Goal: Transaction & Acquisition: Purchase product/service

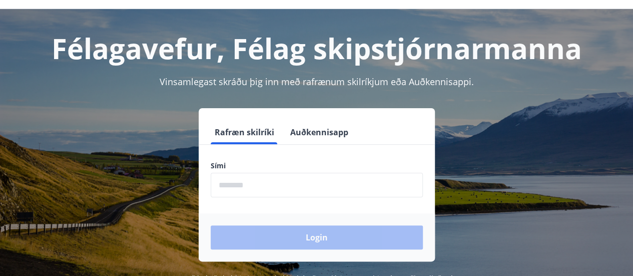
scroll to position [34, 0]
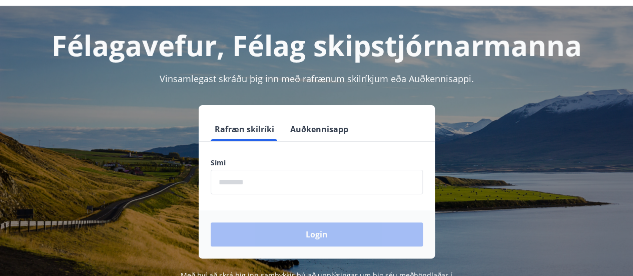
click at [270, 186] on input "phone" at bounding box center [317, 182] width 212 height 25
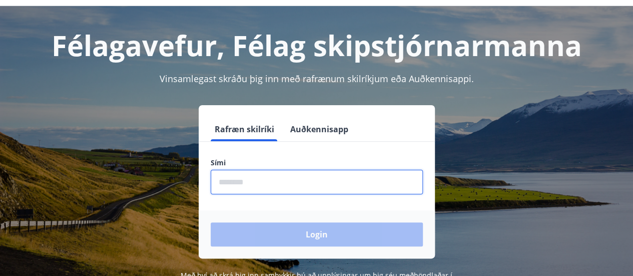
type input "********"
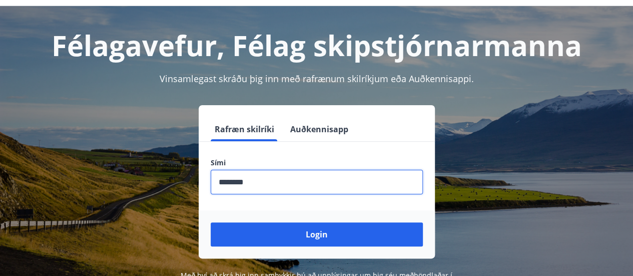
click at [291, 230] on button "Login" at bounding box center [317, 234] width 212 height 24
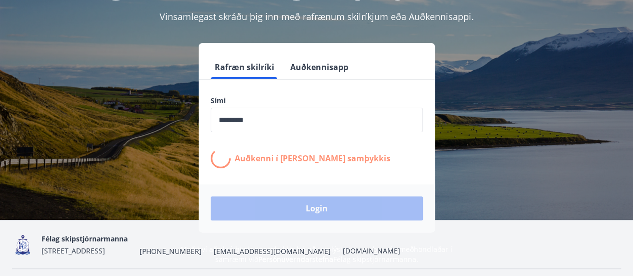
scroll to position [83, 0]
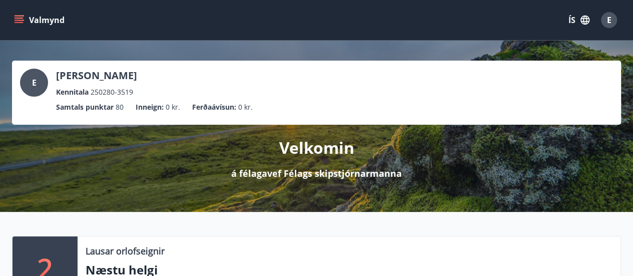
click at [14, 21] on icon "menu" at bounding box center [19, 20] width 10 height 10
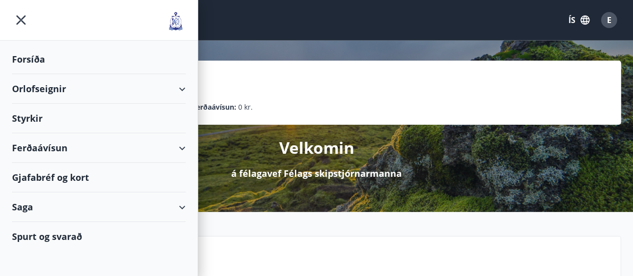
click at [39, 146] on div "Ferðaávísun" at bounding box center [99, 148] width 174 height 30
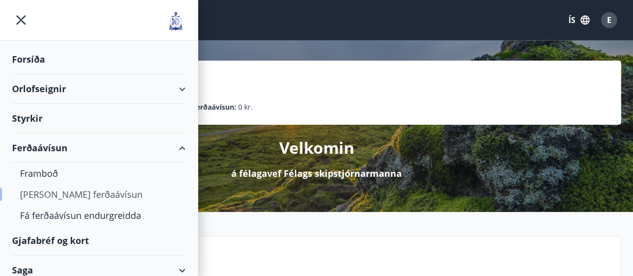
click at [58, 191] on div "[PERSON_NAME] ferðaávísun" at bounding box center [99, 194] width 158 height 21
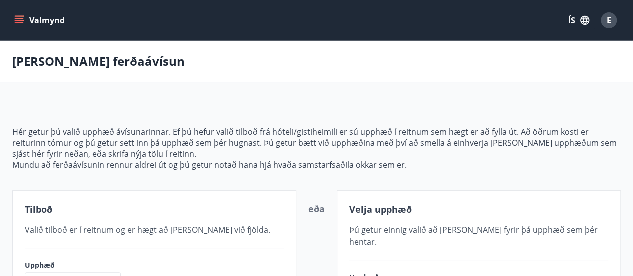
click at [21, 19] on icon "menu" at bounding box center [19, 20] width 10 height 10
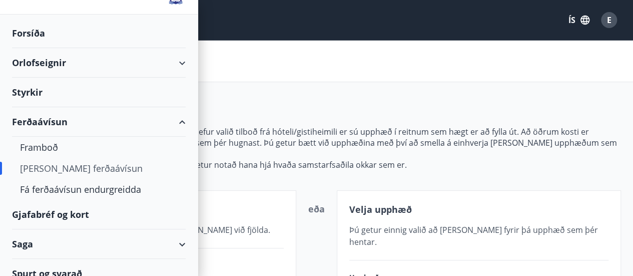
scroll to position [37, 0]
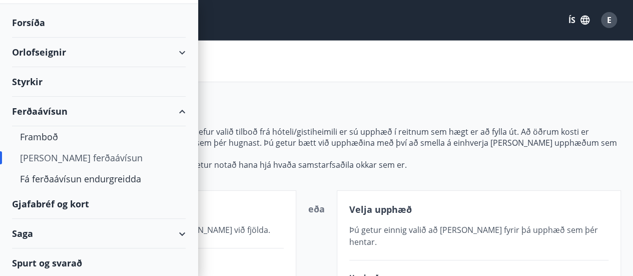
click at [43, 199] on div "Gjafabréf og kort" at bounding box center [99, 204] width 174 height 30
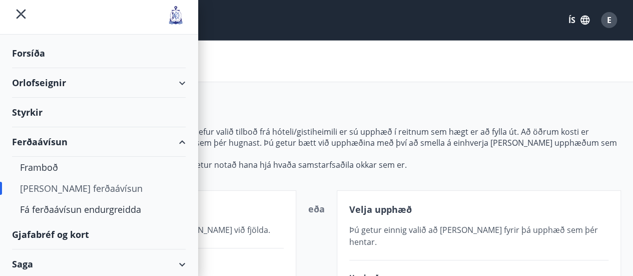
scroll to position [0, 0]
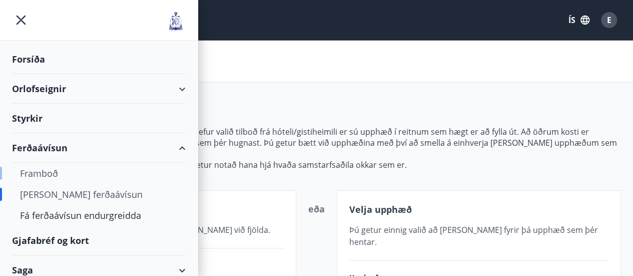
click at [51, 172] on div "Framboð" at bounding box center [99, 173] width 158 height 21
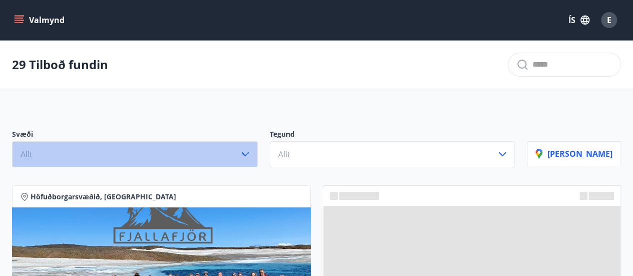
click at [251, 151] on icon "button" at bounding box center [245, 154] width 12 height 12
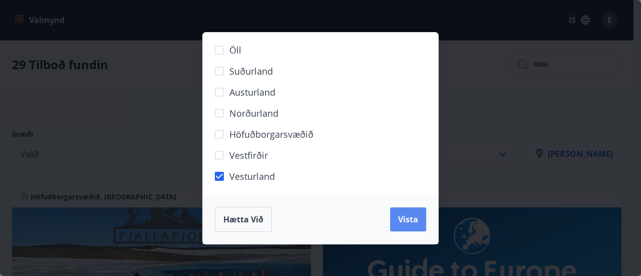
click at [400, 221] on span "Vista" at bounding box center [408, 219] width 20 height 11
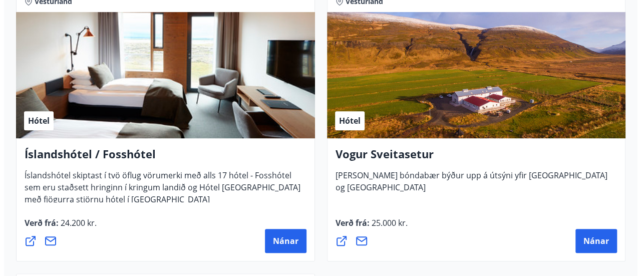
scroll to position [246, 0]
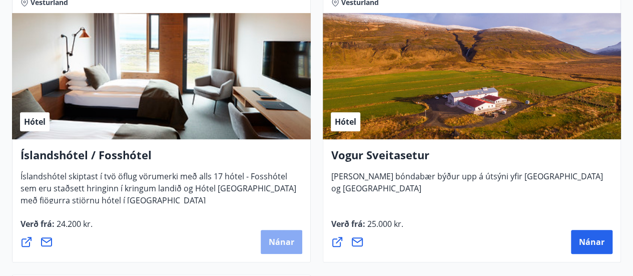
click at [281, 236] on span "Nánar" at bounding box center [282, 241] width 26 height 11
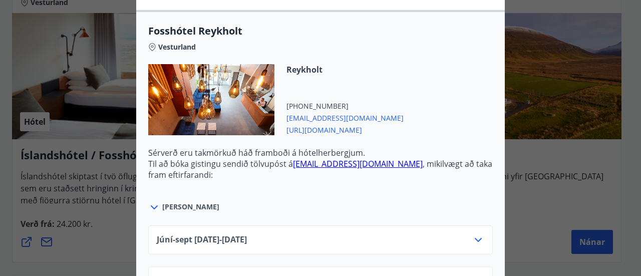
scroll to position [389, 0]
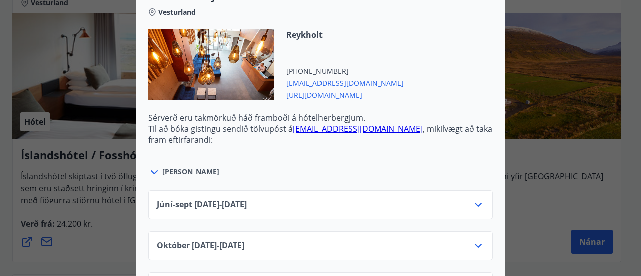
click at [474, 199] on icon at bounding box center [478, 205] width 12 height 12
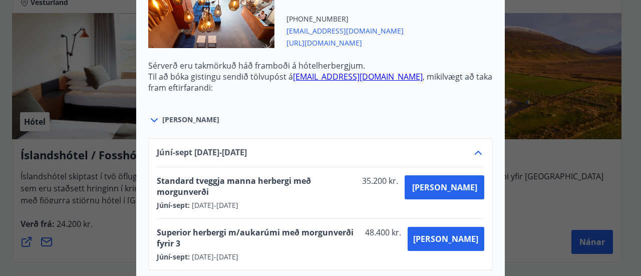
scroll to position [447, 0]
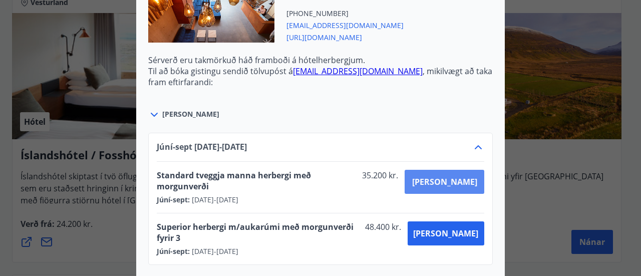
click at [453, 176] on span "[PERSON_NAME]" at bounding box center [444, 181] width 65 height 11
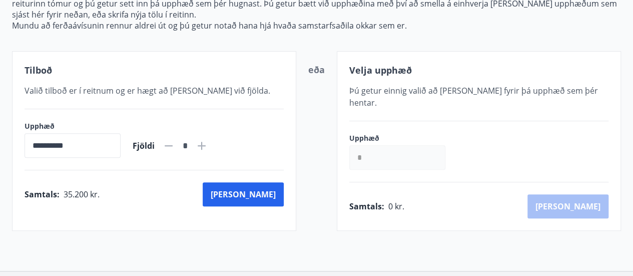
scroll to position [144, 0]
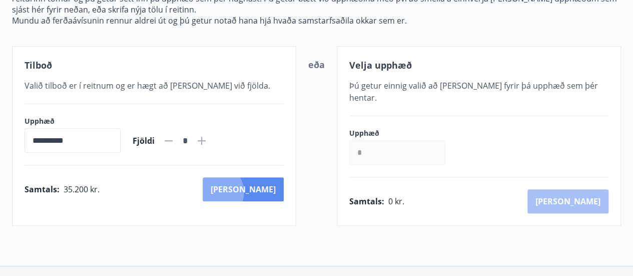
click at [262, 191] on button "[PERSON_NAME]" at bounding box center [243, 189] width 81 height 24
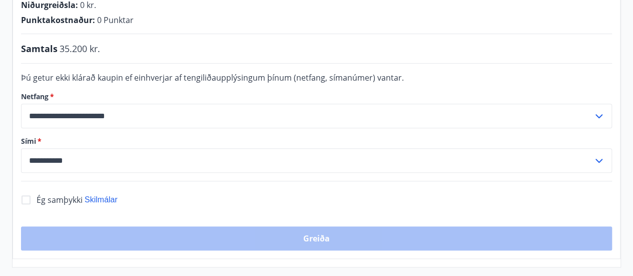
scroll to position [265, 0]
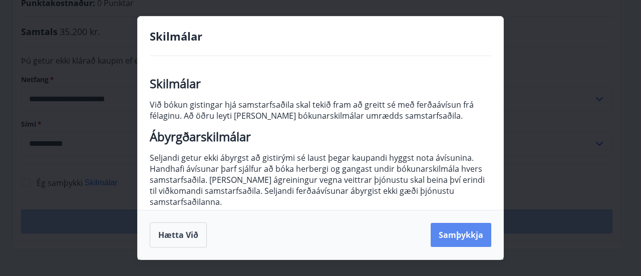
click at [447, 233] on button "Samþykkja" at bounding box center [460, 235] width 61 height 24
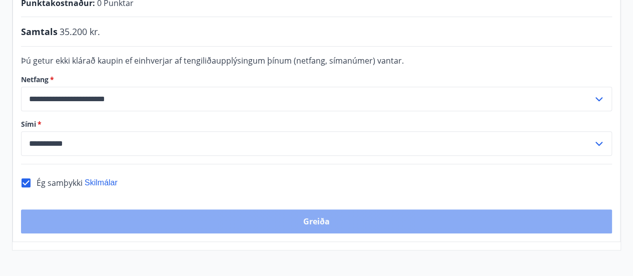
click at [317, 209] on button "Greiða" at bounding box center [316, 221] width 591 height 24
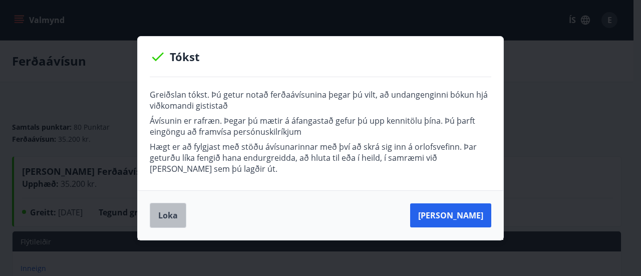
click at [162, 218] on button "Loka" at bounding box center [168, 215] width 37 height 25
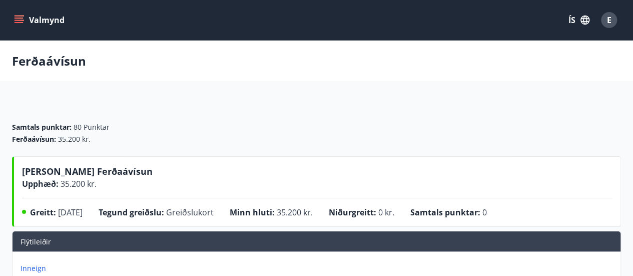
click at [25, 16] on button "Valmynd" at bounding box center [40, 20] width 57 height 18
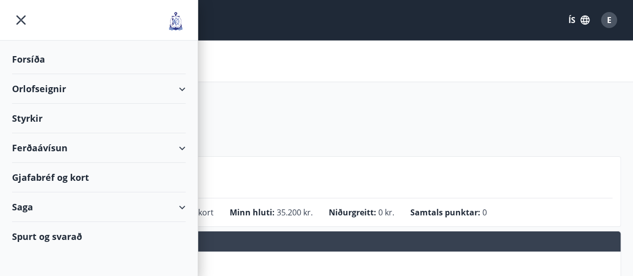
click at [181, 145] on div "Ferðaávísun" at bounding box center [99, 148] width 174 height 30
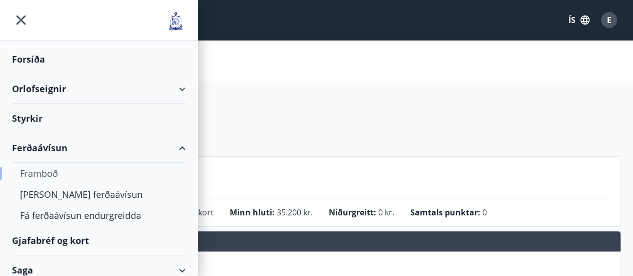
click at [41, 171] on div "Framboð" at bounding box center [99, 173] width 158 height 21
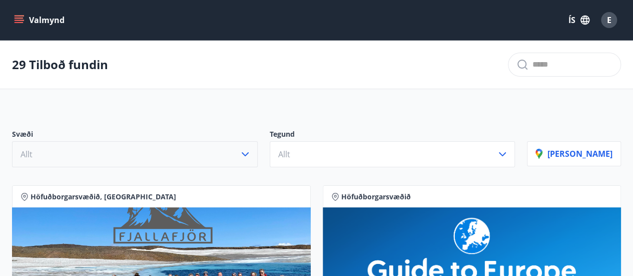
click at [250, 152] on button "Allt" at bounding box center [135, 154] width 246 height 26
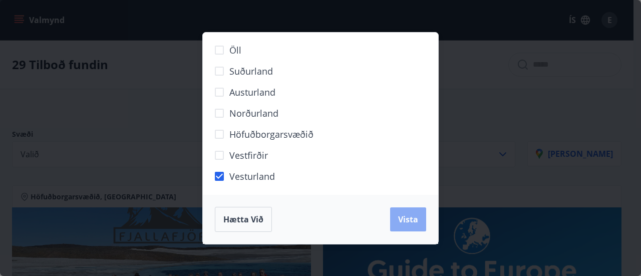
click at [407, 223] on span "Vista" at bounding box center [408, 219] width 20 height 11
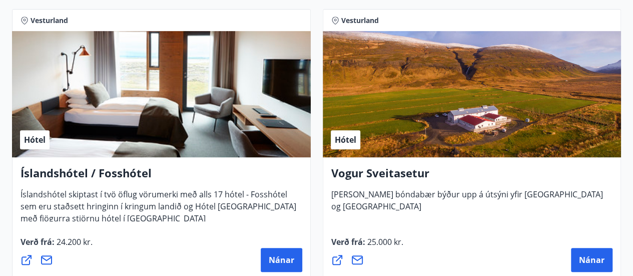
scroll to position [289, 0]
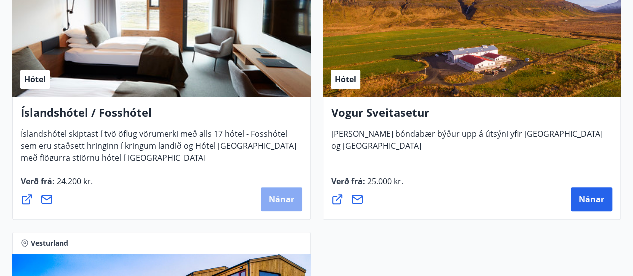
click at [277, 200] on span "Nánar" at bounding box center [282, 199] width 26 height 11
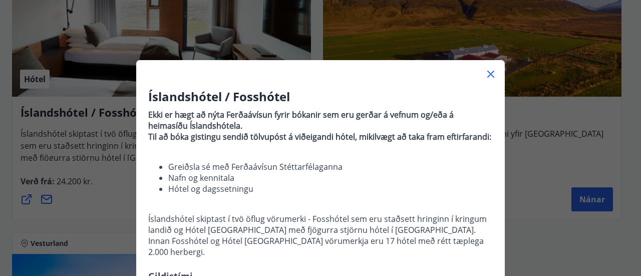
click at [487, 72] on icon at bounding box center [490, 74] width 7 height 7
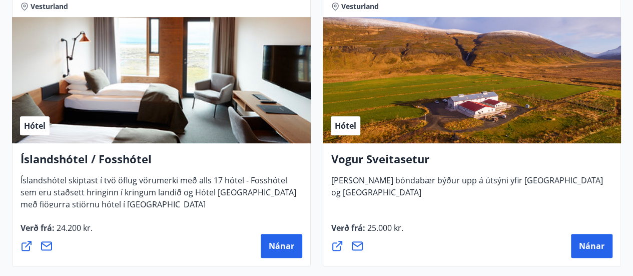
scroll to position [265, 0]
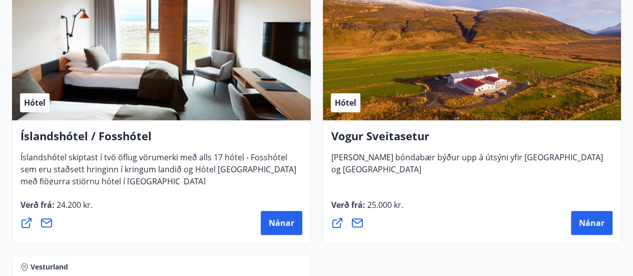
click at [114, 93] on div "Hótel" at bounding box center [161, 57] width 299 height 126
click at [46, 221] on icon at bounding box center [47, 223] width 12 height 12
click at [488, 192] on div "Vogur Sveitasetur Þessi breytti bóndabær býður upp á útsýni yfir Snæfellsjökul …" at bounding box center [472, 181] width 299 height 123
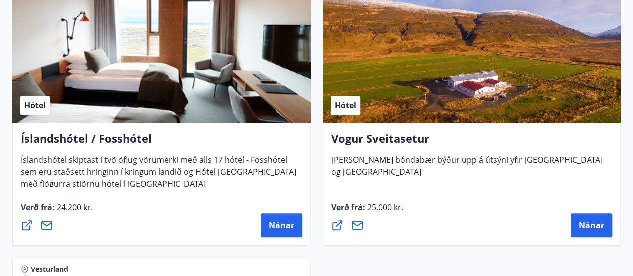
scroll to position [272, 0]
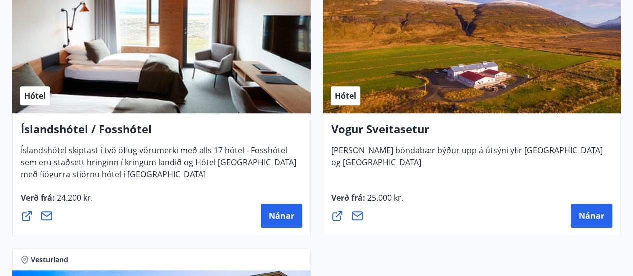
click at [93, 87] on div "Hótel" at bounding box center [161, 50] width 299 height 126
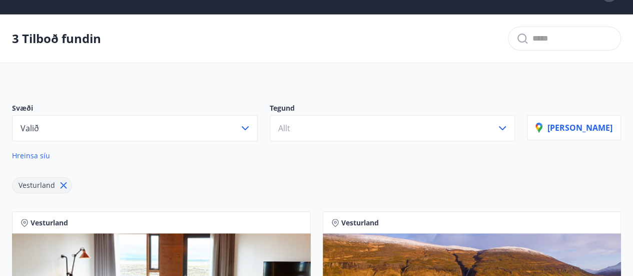
scroll to position [0, 0]
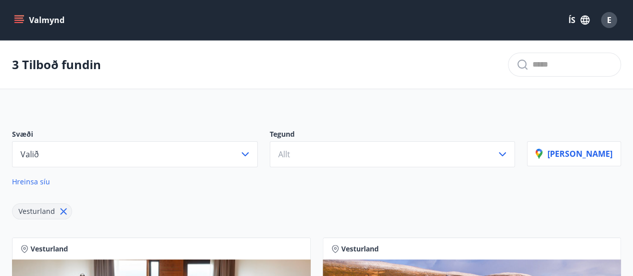
click at [16, 21] on icon "menu" at bounding box center [20, 20] width 11 height 1
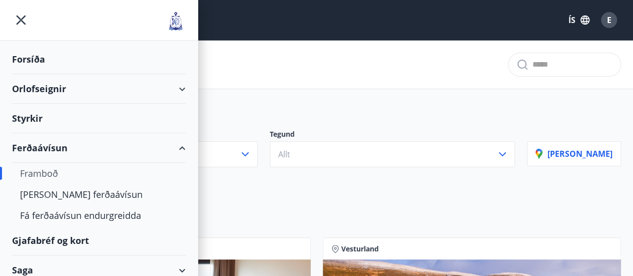
click at [32, 58] on div "Forsíða" at bounding box center [99, 60] width 174 height 30
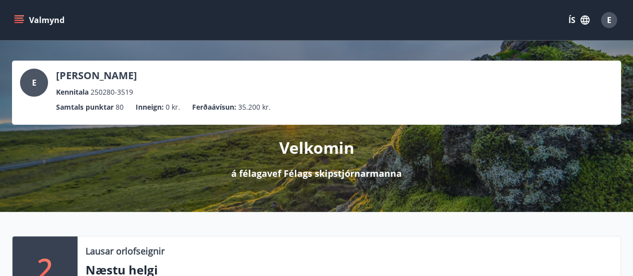
click at [20, 19] on icon "menu" at bounding box center [19, 20] width 10 height 10
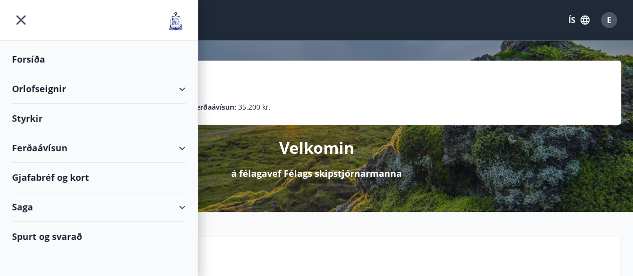
click at [182, 149] on div "Ferðaávísun" at bounding box center [99, 148] width 174 height 30
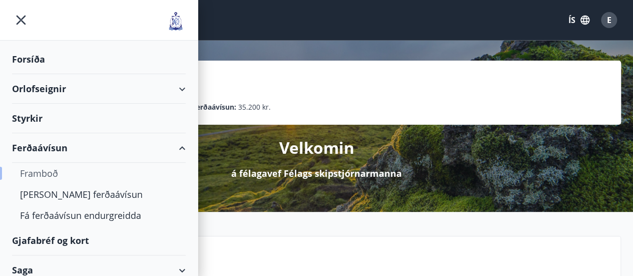
click at [37, 171] on div "Framboð" at bounding box center [99, 173] width 158 height 21
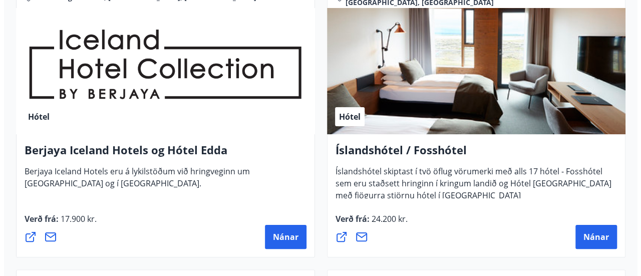
scroll to position [1923, 0]
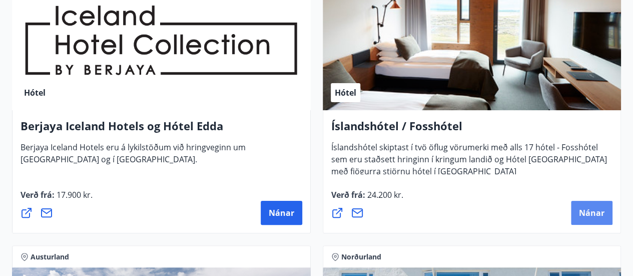
click at [584, 220] on button "Nánar" at bounding box center [592, 213] width 42 height 24
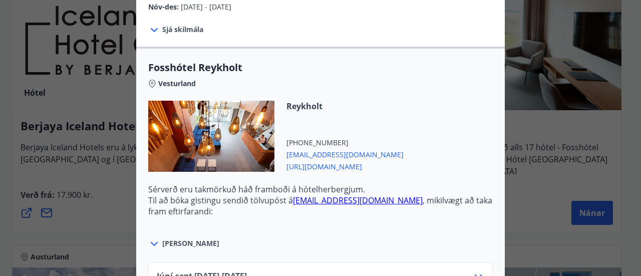
scroll to position [322, 0]
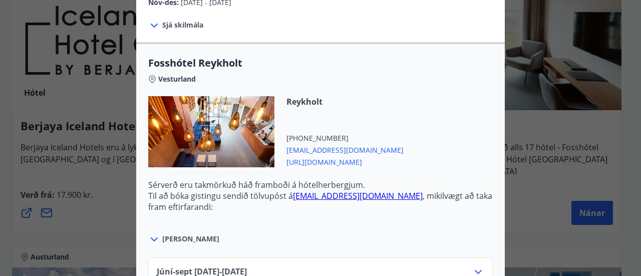
click at [151, 233] on icon at bounding box center [154, 239] width 12 height 12
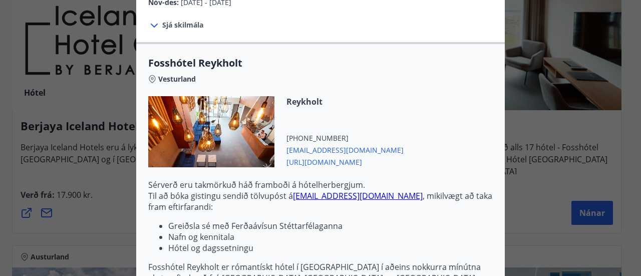
drag, startPoint x: 308, startPoint y: 137, endPoint x: 291, endPoint y: 161, distance: 29.0
click at [291, 161] on div "Reykholt +354 4351260 reykholt@fosshotel.is https://www.islandshotel.is/is" at bounding box center [320, 137] width 344 height 83
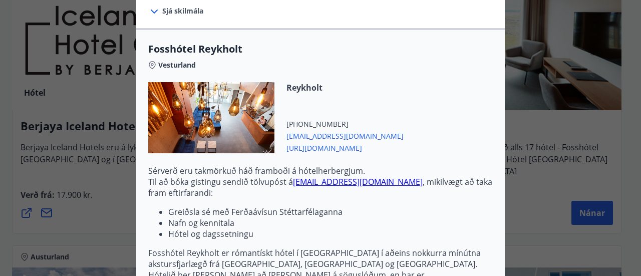
scroll to position [331, 0]
